Goal: Transaction & Acquisition: Download file/media

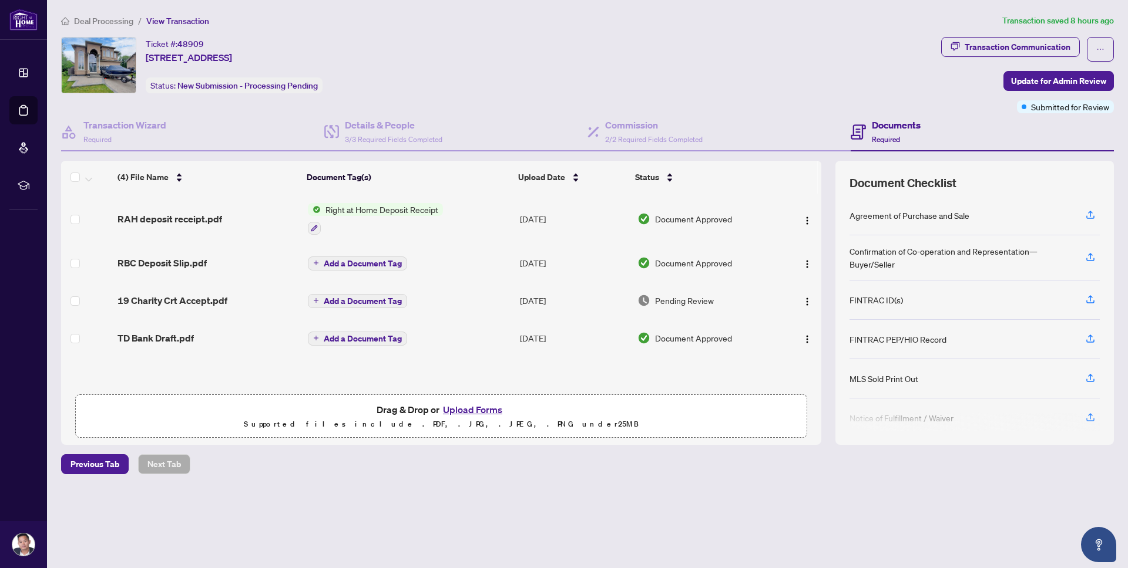
click at [403, 213] on span "Right at Home Deposit Receipt" at bounding box center [382, 209] width 122 height 13
click at [190, 214] on span "RAH deposit receipt.pdf" at bounding box center [169, 218] width 105 height 14
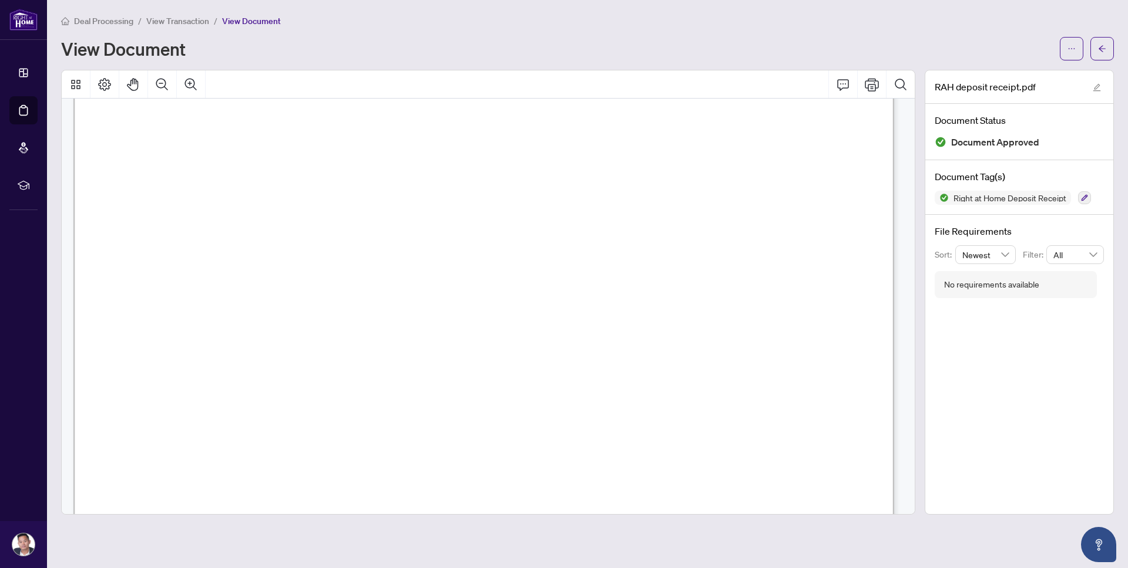
scroll to position [57, 0]
click at [863, 79] on button "Print" at bounding box center [871, 84] width 28 height 28
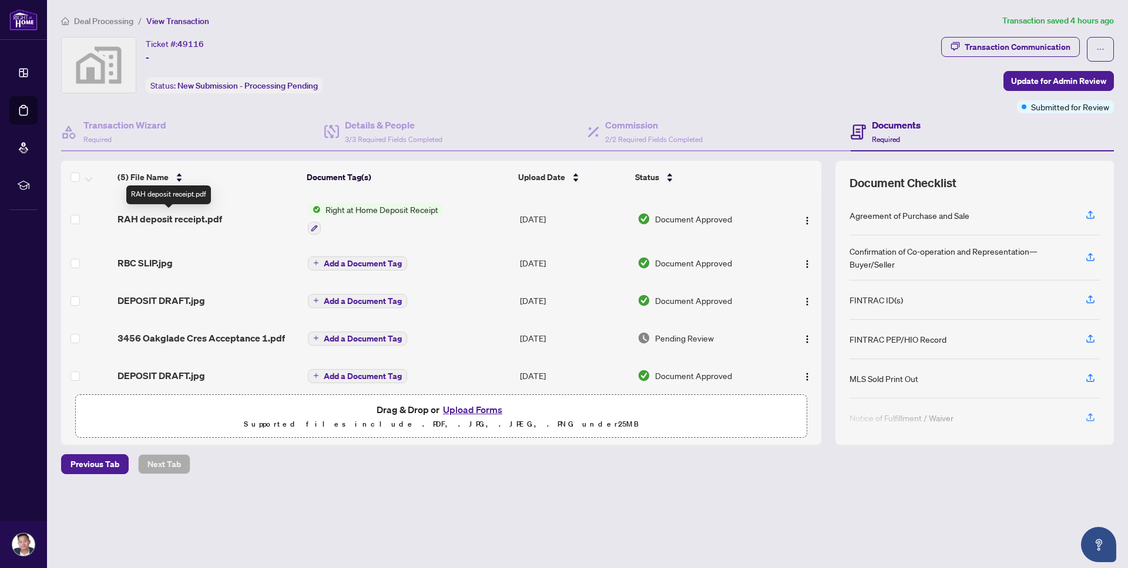
click at [191, 218] on span "RAH deposit receipt.pdf" at bounding box center [169, 219] width 105 height 14
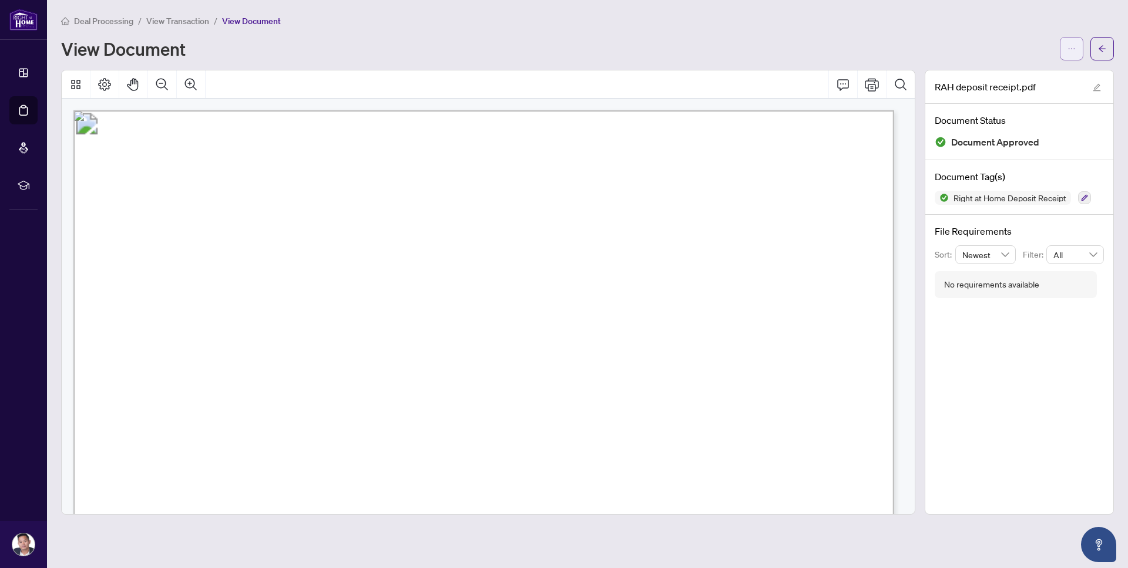
click at [1074, 45] on icon "ellipsis" at bounding box center [1071, 49] width 8 height 8
click at [1021, 75] on span "Download" at bounding box center [1028, 74] width 89 height 13
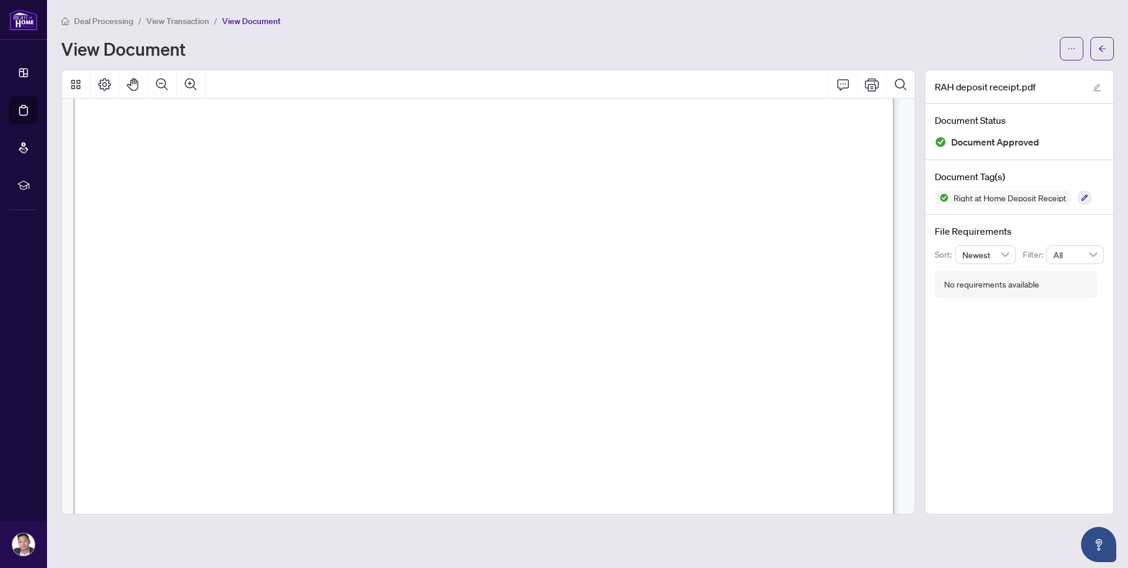
scroll to position [297, 0]
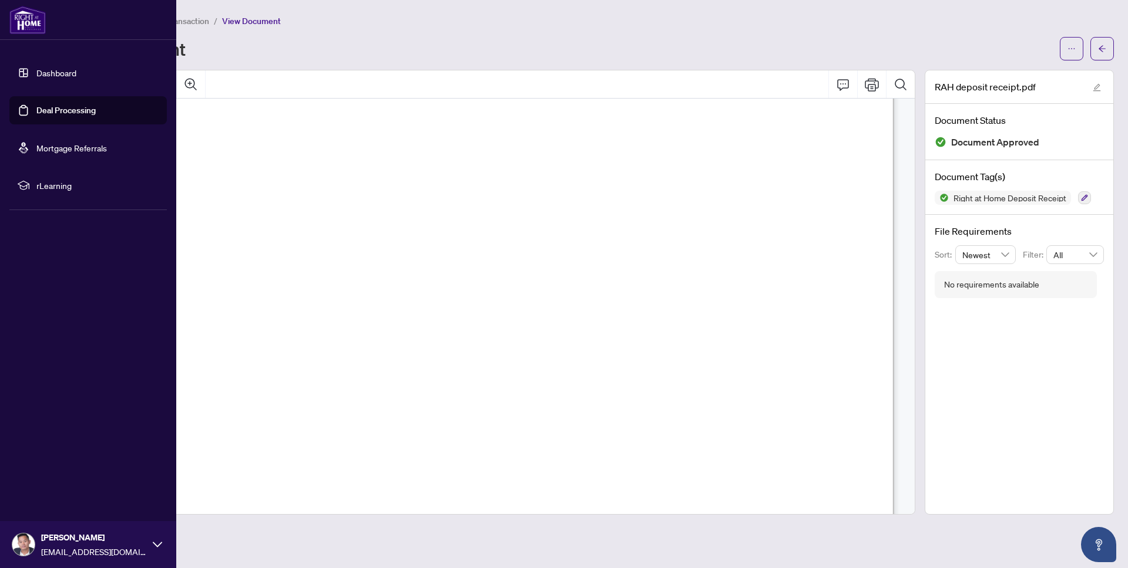
click at [43, 75] on link "Dashboard" at bounding box center [56, 73] width 40 height 11
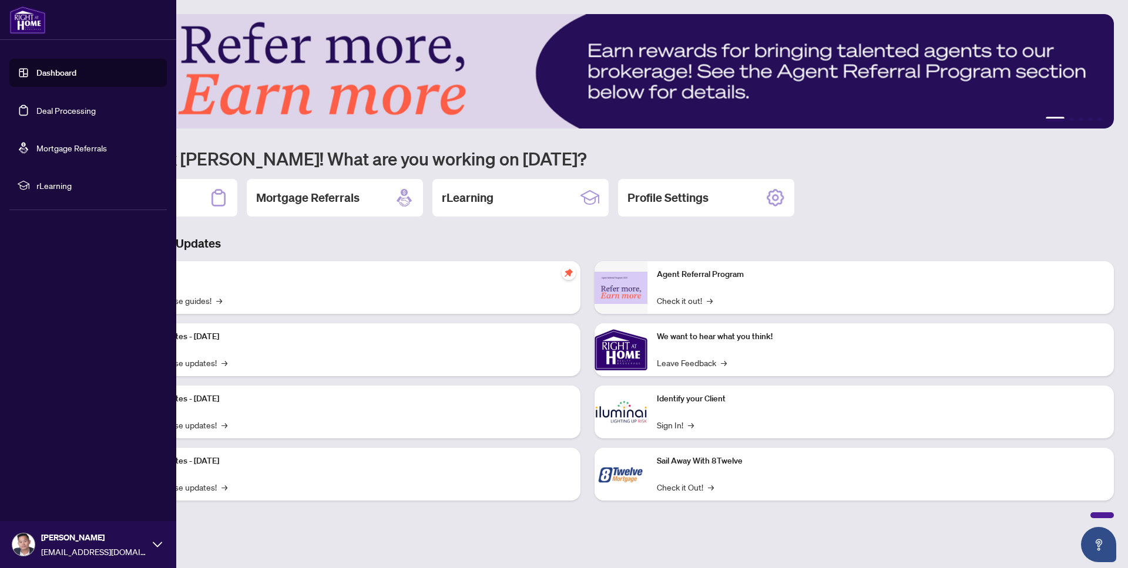
click at [96, 114] on link "Deal Processing" at bounding box center [65, 110] width 59 height 11
